Goal: Task Accomplishment & Management: Use online tool/utility

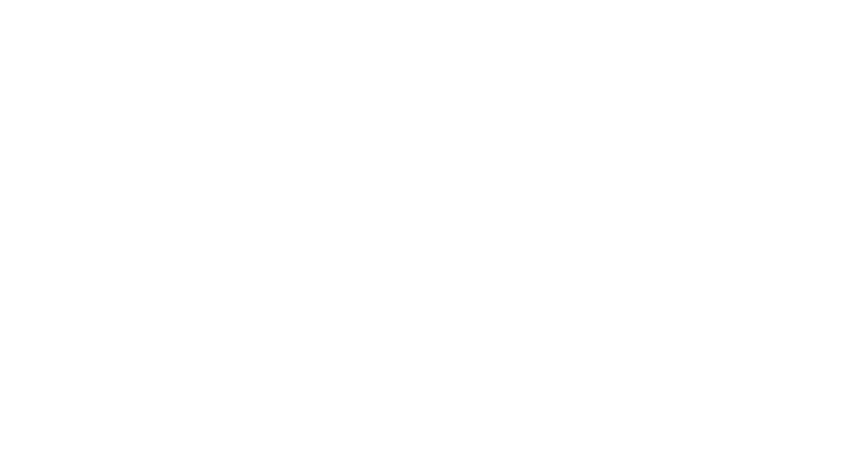
select select "Song"
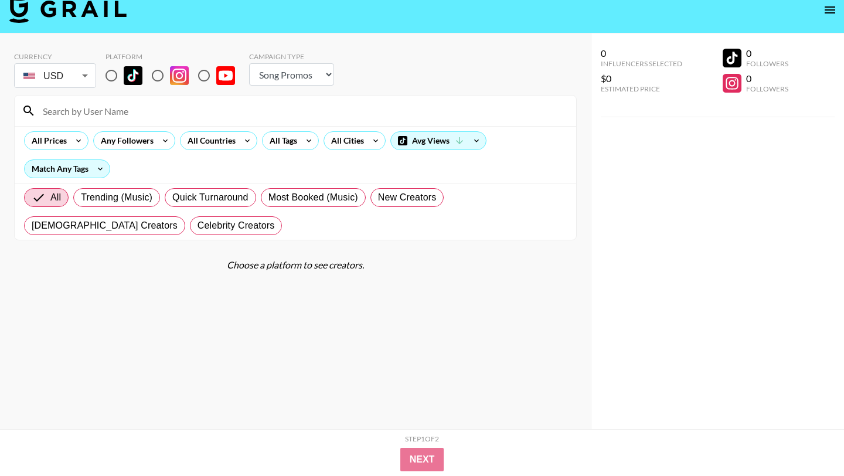
scroll to position [22, 0]
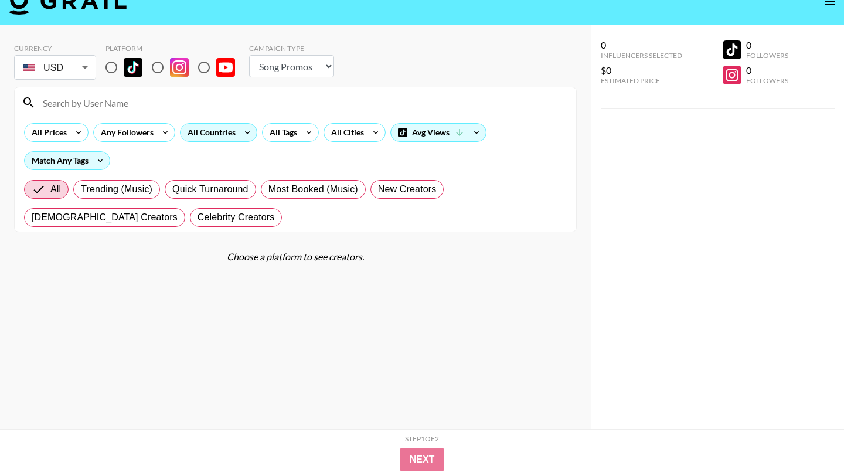
click at [192, 134] on div "All Countries" at bounding box center [208, 133] width 57 height 18
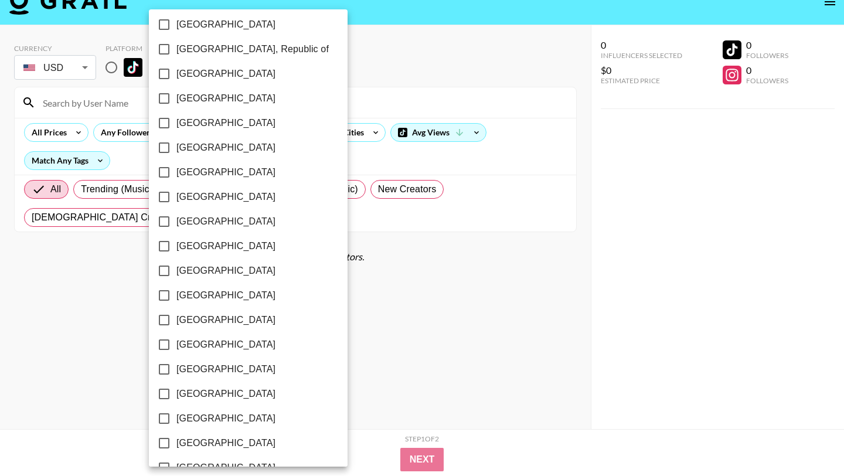
scroll to position [891, 0]
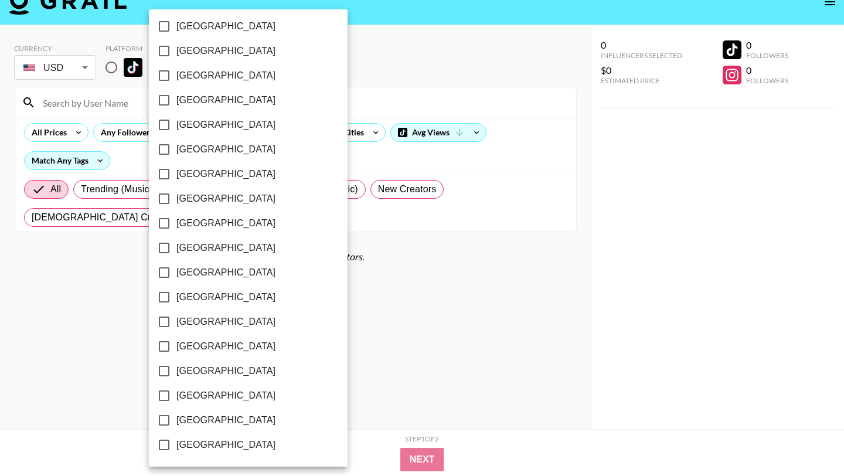
click at [168, 420] on input "[GEOGRAPHIC_DATA]" at bounding box center [164, 420] width 25 height 25
checkbox input "true"
click at [94, 353] on div at bounding box center [422, 238] width 844 height 476
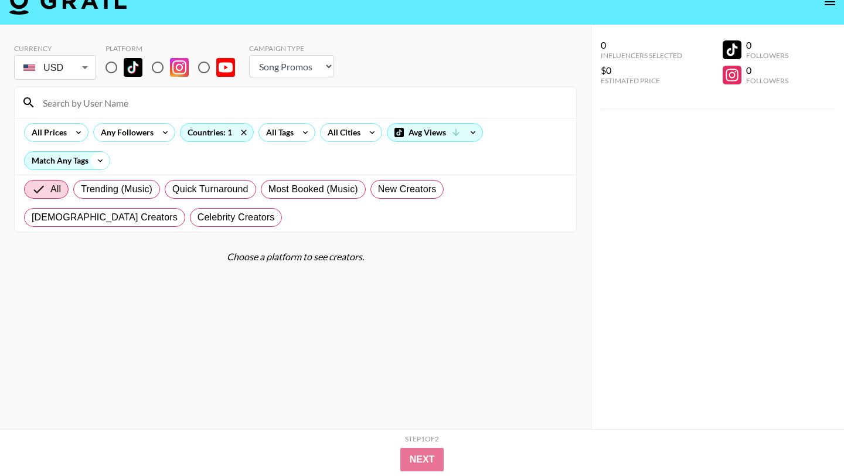
click at [105, 154] on icon at bounding box center [100, 161] width 19 height 18
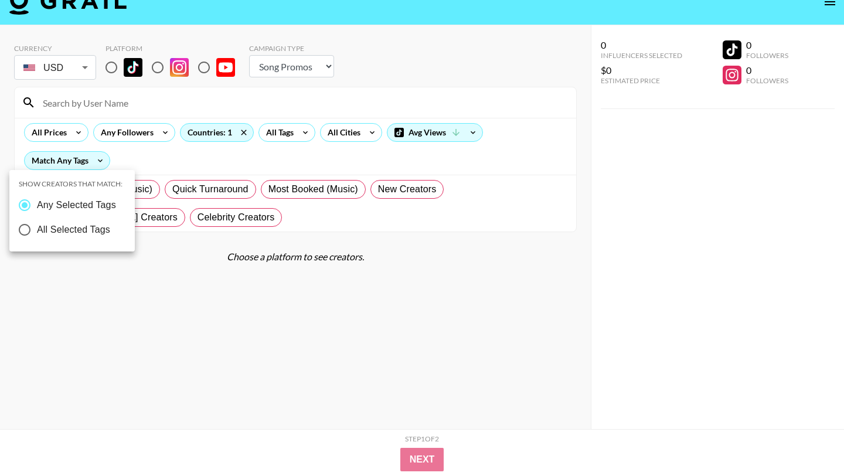
click at [216, 168] on div at bounding box center [422, 238] width 844 height 476
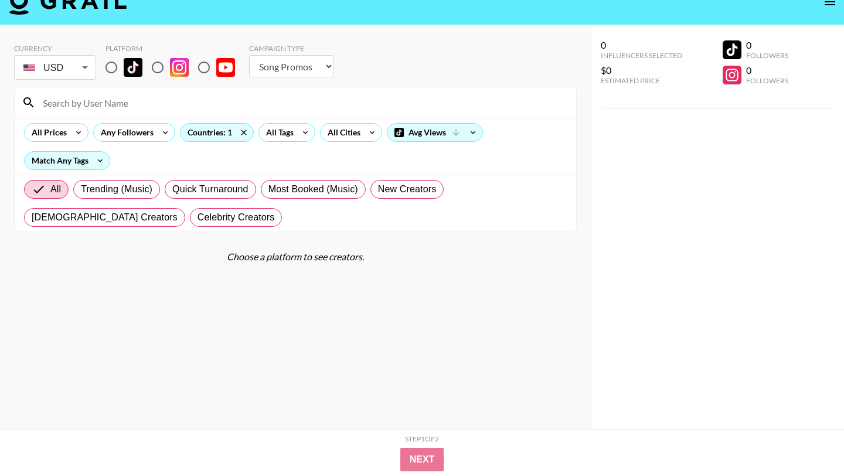
click at [114, 68] on input "radio" at bounding box center [111, 67] width 25 height 25
radio input "true"
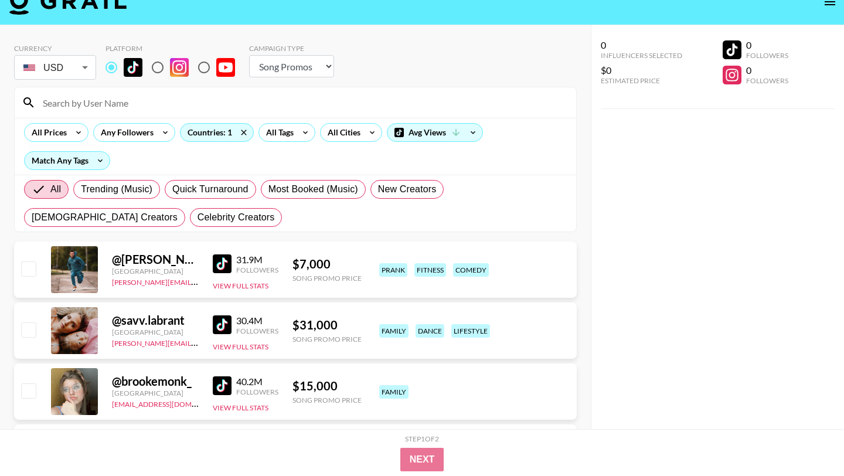
scroll to position [0, 0]
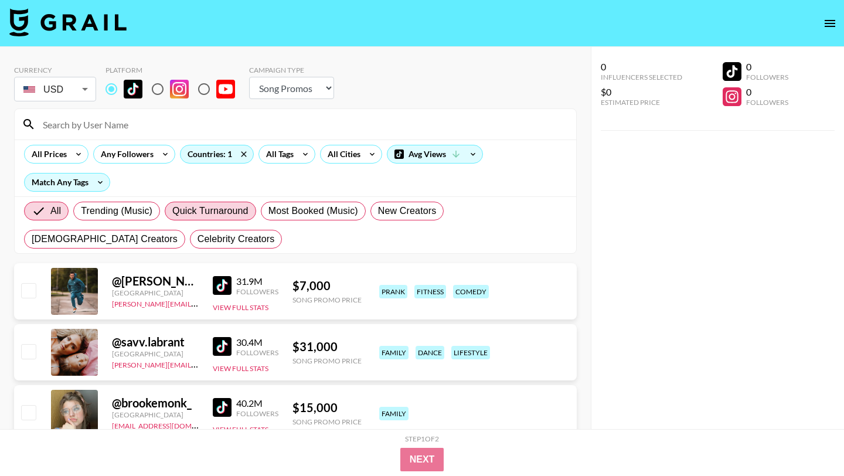
click at [197, 207] on span "Quick Turnaround" at bounding box center [210, 211] width 76 height 14
click at [172, 211] on input "Quick Turnaround" at bounding box center [172, 211] width 0 height 0
radio input "true"
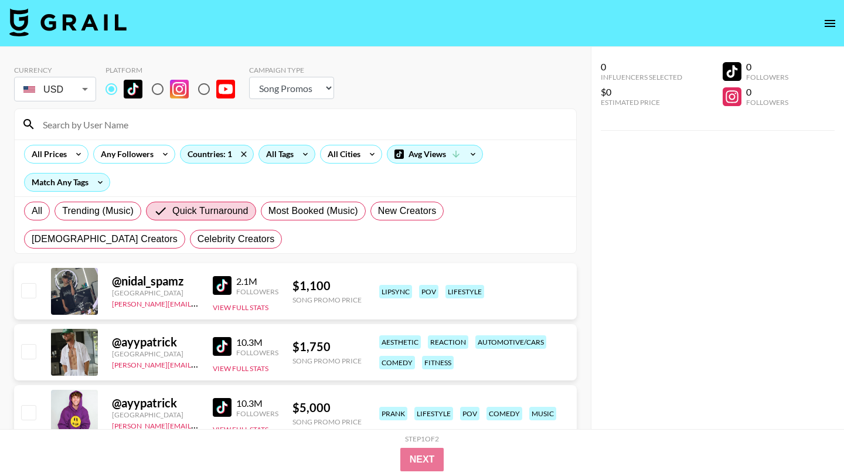
click at [296, 157] on icon at bounding box center [305, 154] width 19 height 18
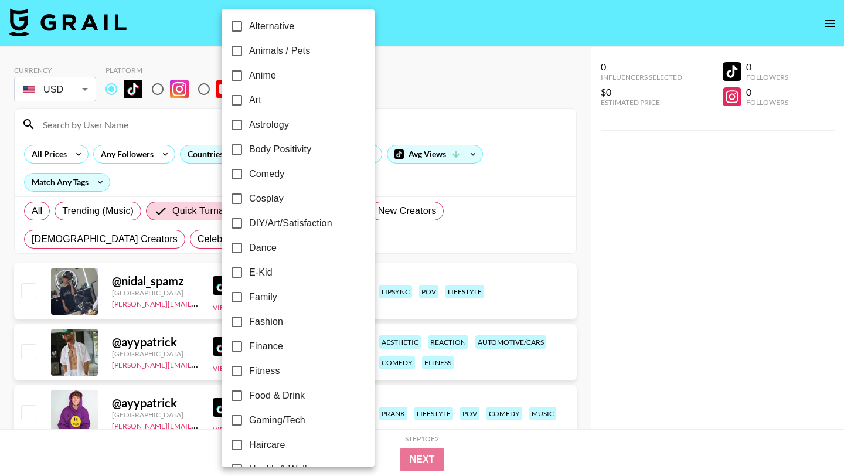
scroll to position [83, 0]
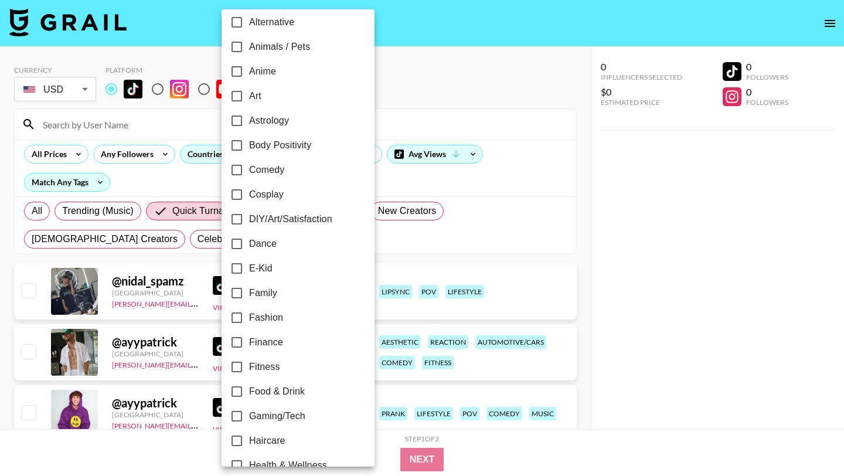
click at [240, 363] on input "Fitness" at bounding box center [236, 367] width 25 height 25
checkbox input "true"
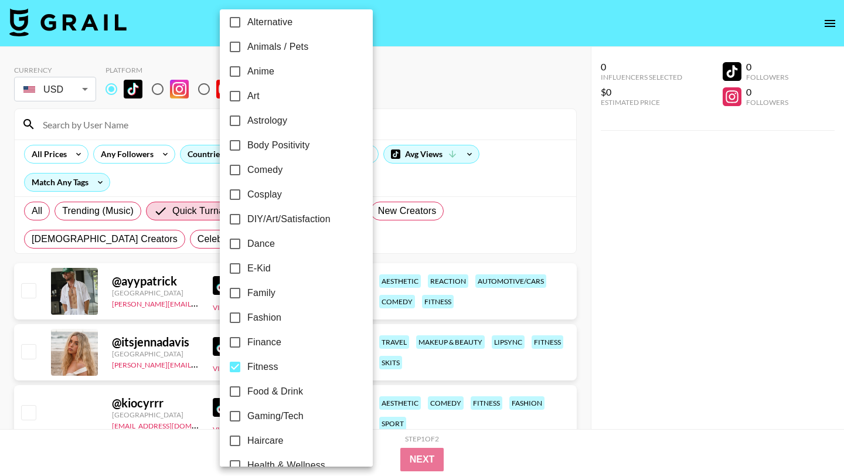
scroll to position [0, 0]
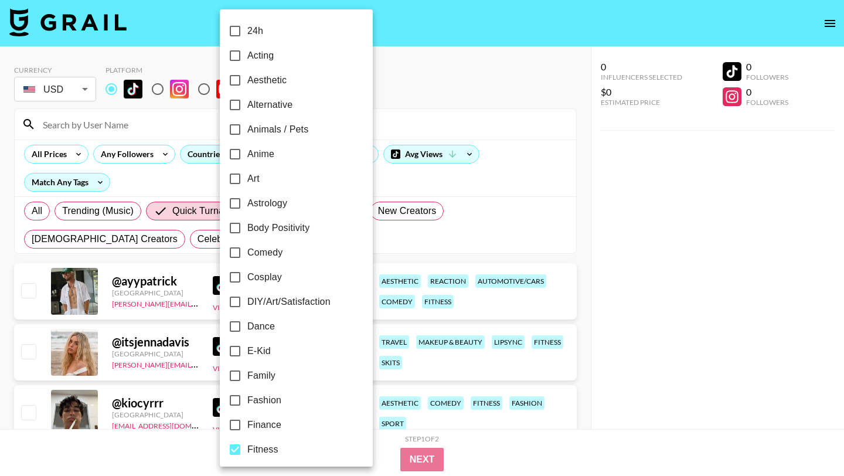
click at [237, 32] on input "24h" at bounding box center [235, 31] width 25 height 25
checkbox input "true"
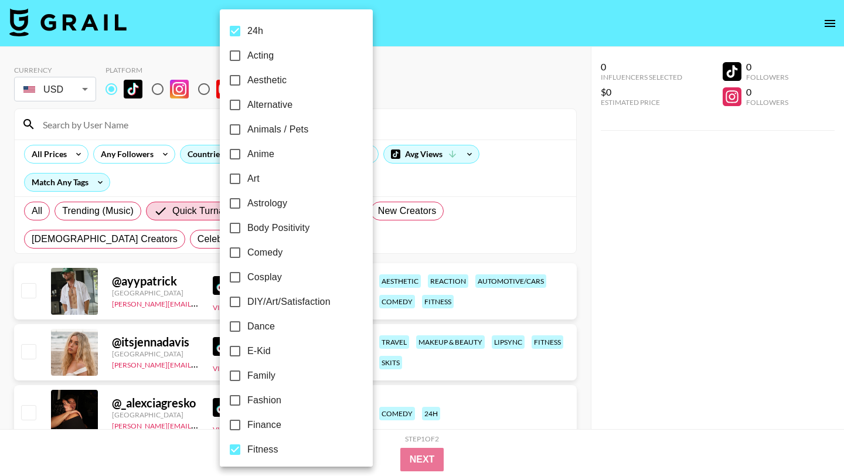
click at [523, 191] on div at bounding box center [422, 238] width 844 height 476
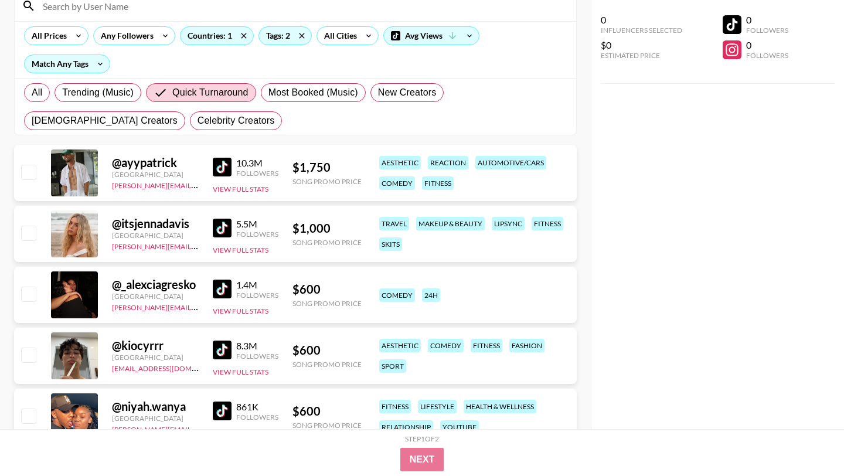
scroll to position [268, 0]
